Goal: Navigation & Orientation: Find specific page/section

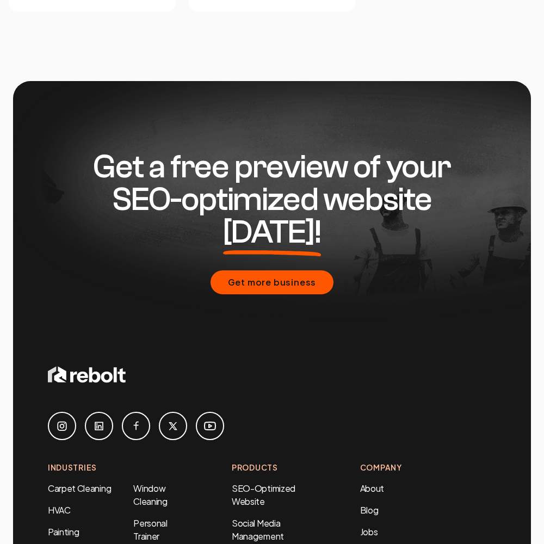
scroll to position [4659, 0]
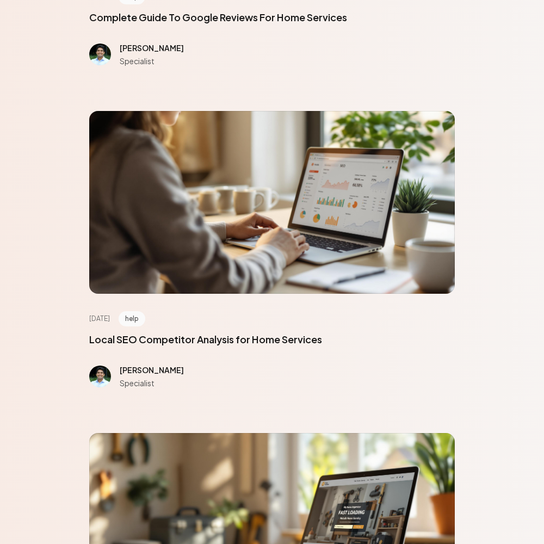
scroll to position [4899, 0]
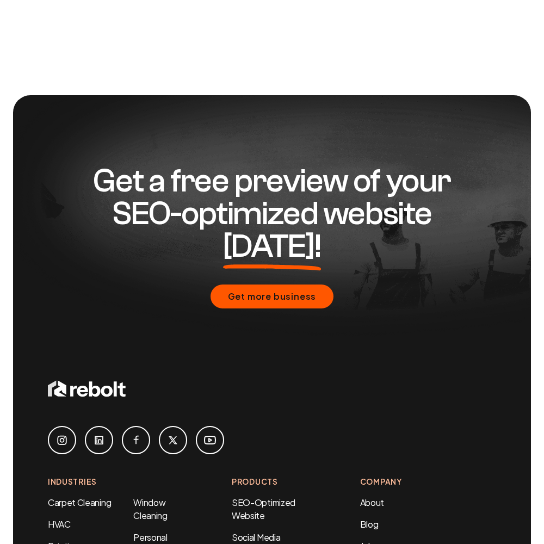
scroll to position [889, 0]
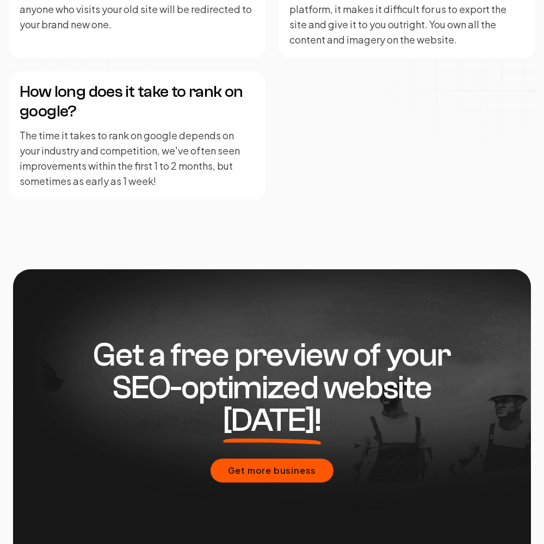
scroll to position [2681, 0]
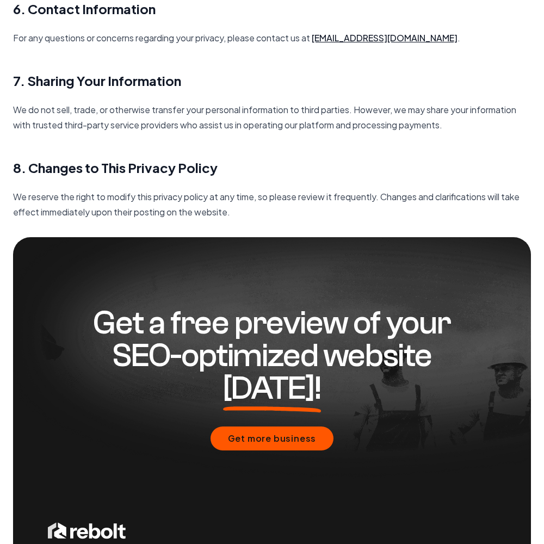
scroll to position [1575, 0]
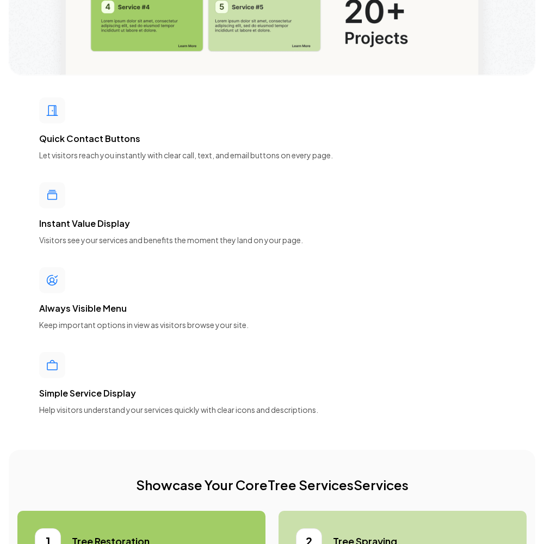
scroll to position [4899, 0]
